Goal: Find specific page/section: Find specific page/section

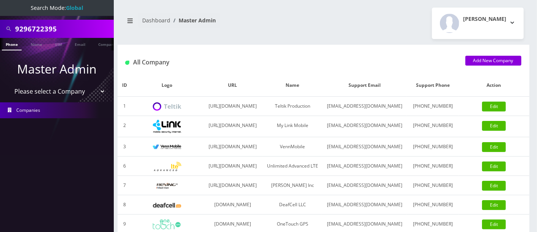
click at [0, 23] on div "9296722395" at bounding box center [57, 29] width 114 height 18
type input "9294308399"
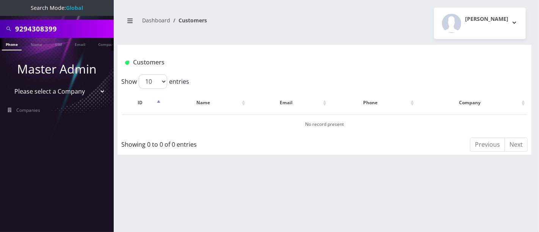
click at [28, 27] on input "9294308399" at bounding box center [63, 29] width 97 height 14
click at [40, 28] on input "9294308399" at bounding box center [63, 29] width 97 height 14
drag, startPoint x: 74, startPoint y: 28, endPoint x: 0, endPoint y: -8, distance: 81.9
click at [0, 0] on html "Search Mode: Global 9294308399 Phone Name SIM Email Company Customer Master Adm…" at bounding box center [269, 116] width 539 height 232
